Goal: Check status: Check status

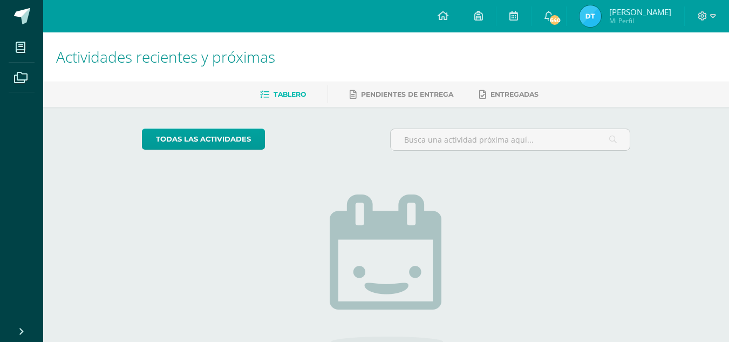
click at [601, 16] on img at bounding box center [591, 16] width 22 height 22
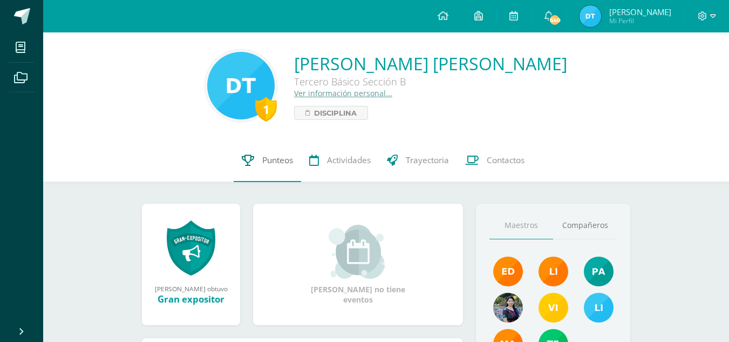
click at [263, 158] on span "Punteos" at bounding box center [277, 159] width 31 height 11
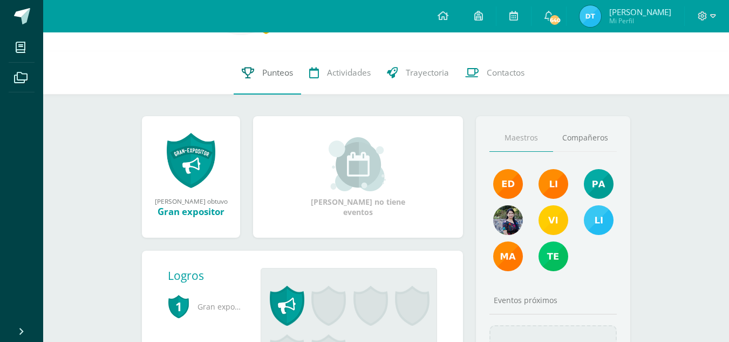
scroll to position [153, 0]
